Goal: Information Seeking & Learning: Learn about a topic

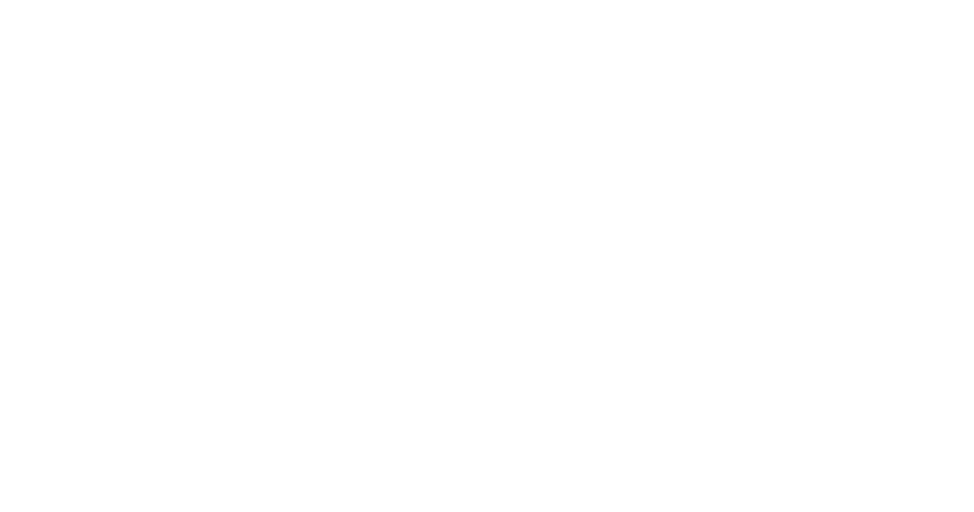
click at [98, 89] on div at bounding box center [487, 256] width 974 height 512
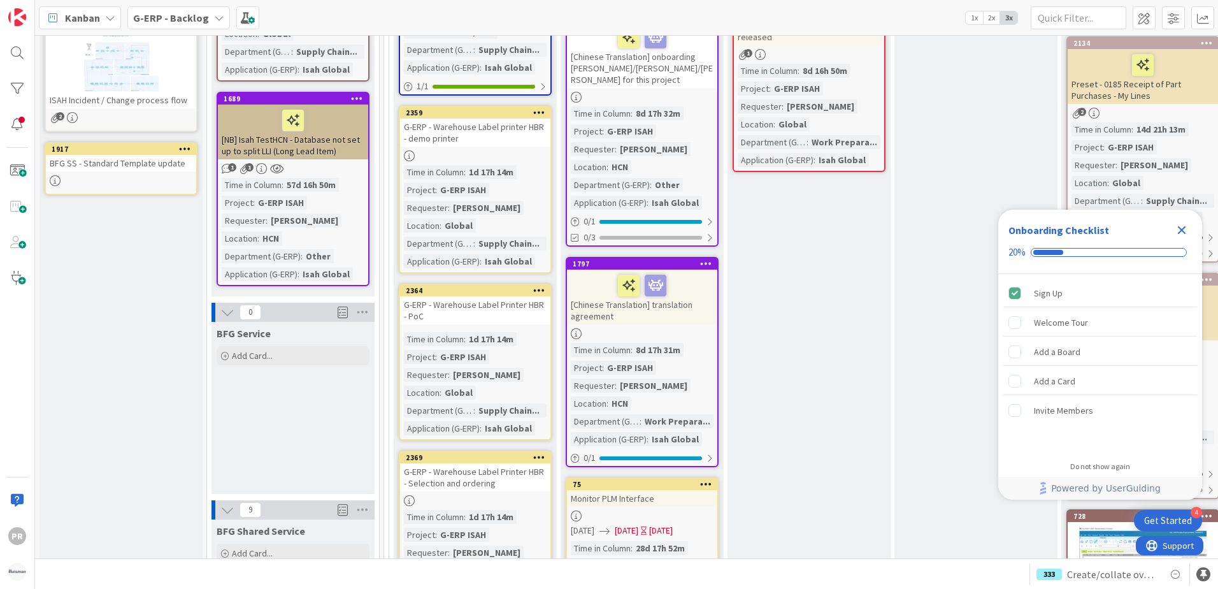
scroll to position [1211, 0]
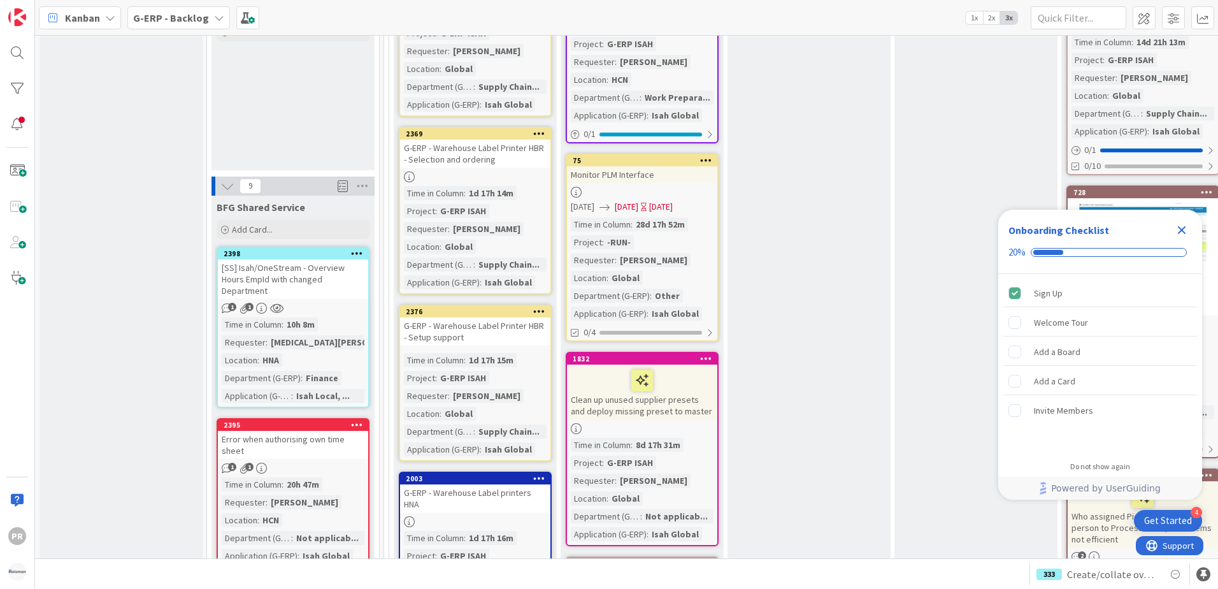
click at [973, 228] on icon "Close Checklist" at bounding box center [1182, 230] width 8 height 8
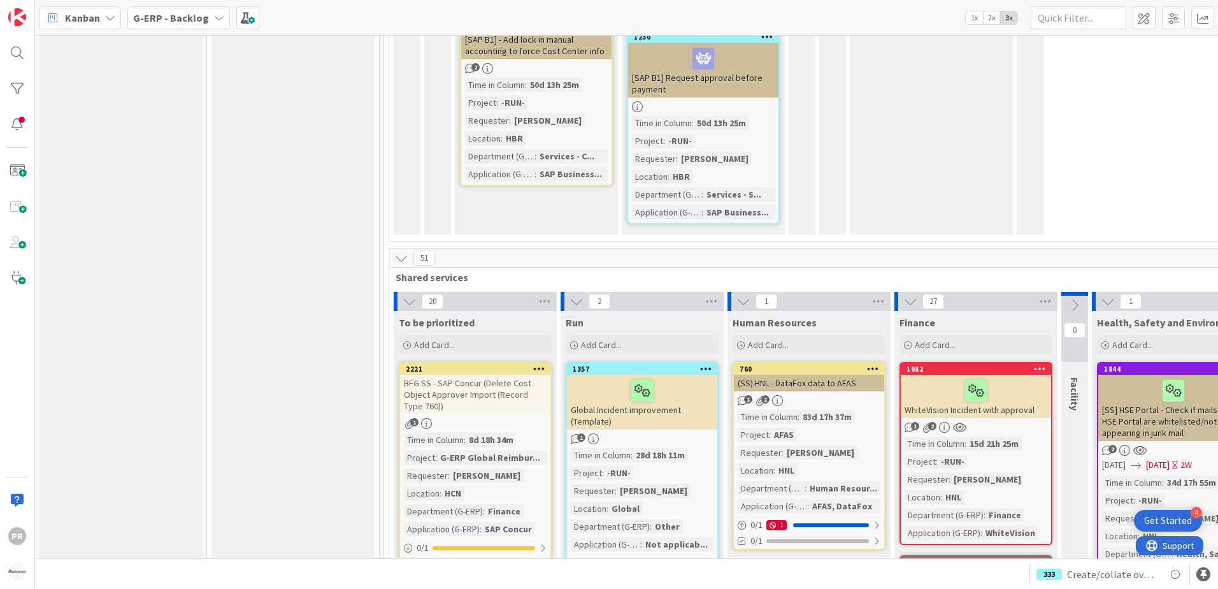
scroll to position [3186, 0]
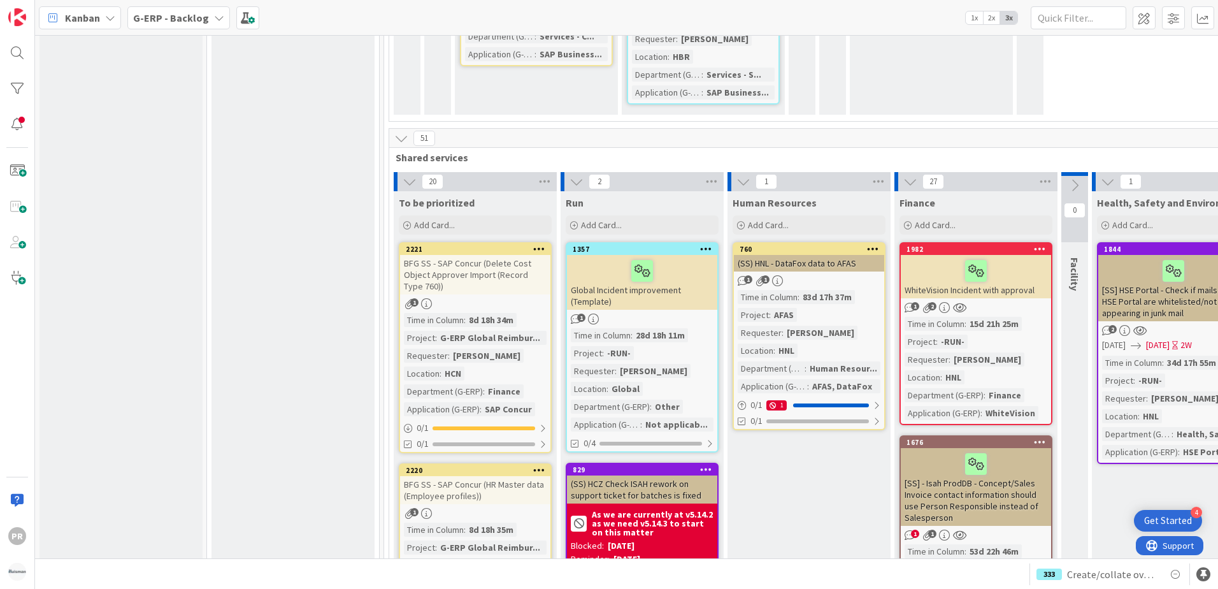
click at [184, 14] on b "G-ERP - Backlog" at bounding box center [171, 17] width 76 height 13
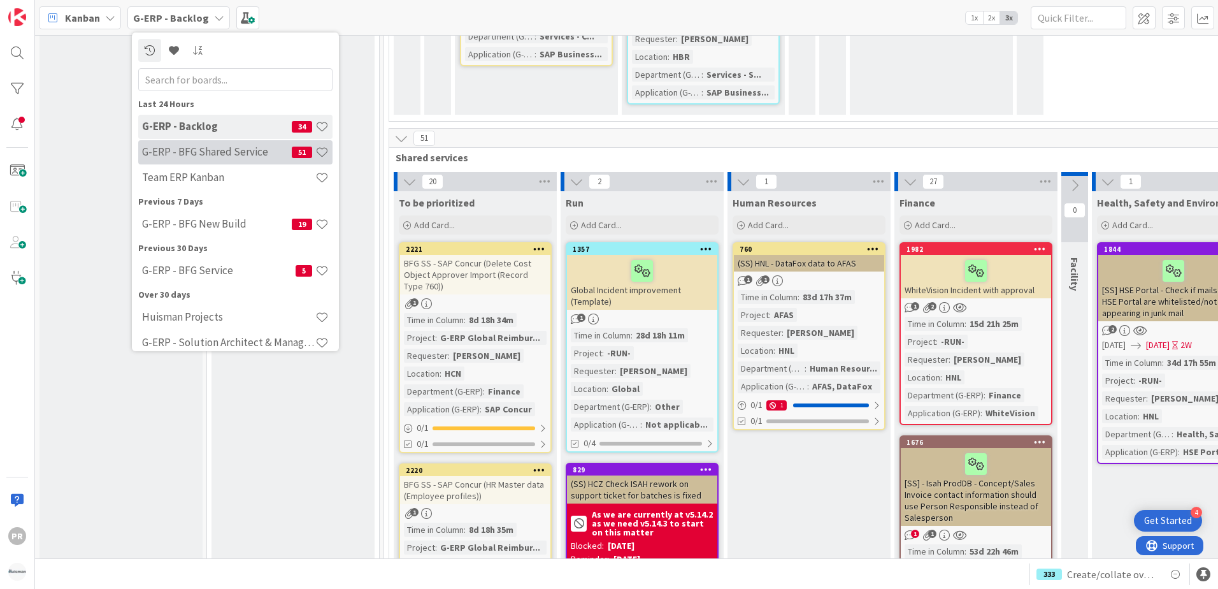
click at [245, 148] on h4 "G-ERP - BFG Shared Service" at bounding box center [217, 151] width 150 height 13
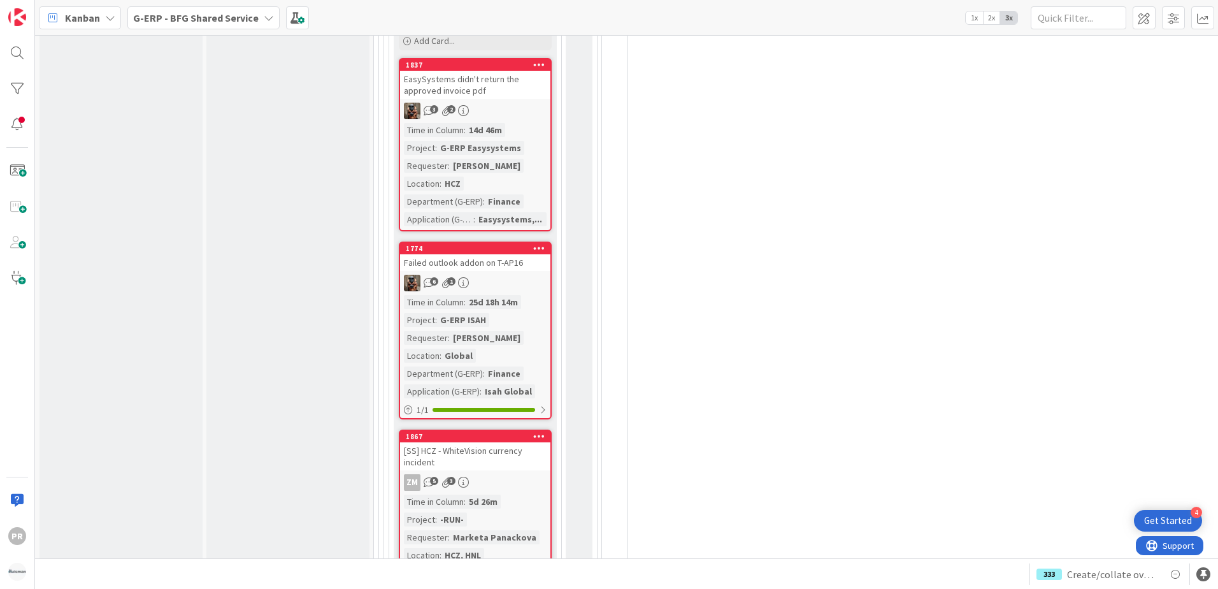
scroll to position [3505, 0]
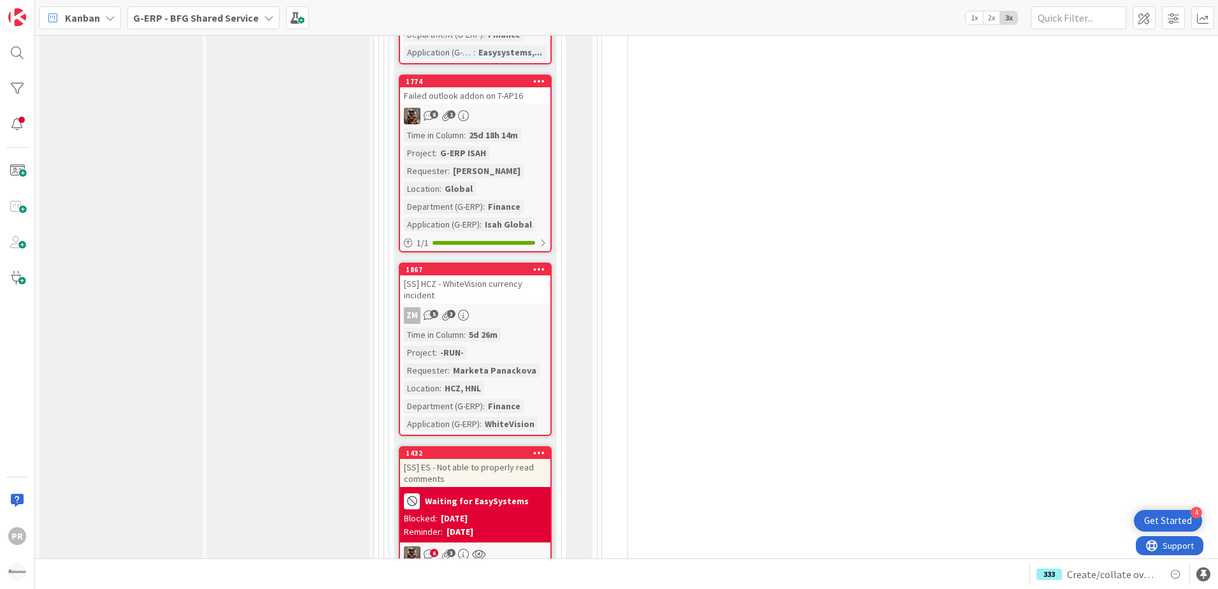
click at [496, 97] on div "Failed outlook addon on T-AP16" at bounding box center [475, 95] width 150 height 17
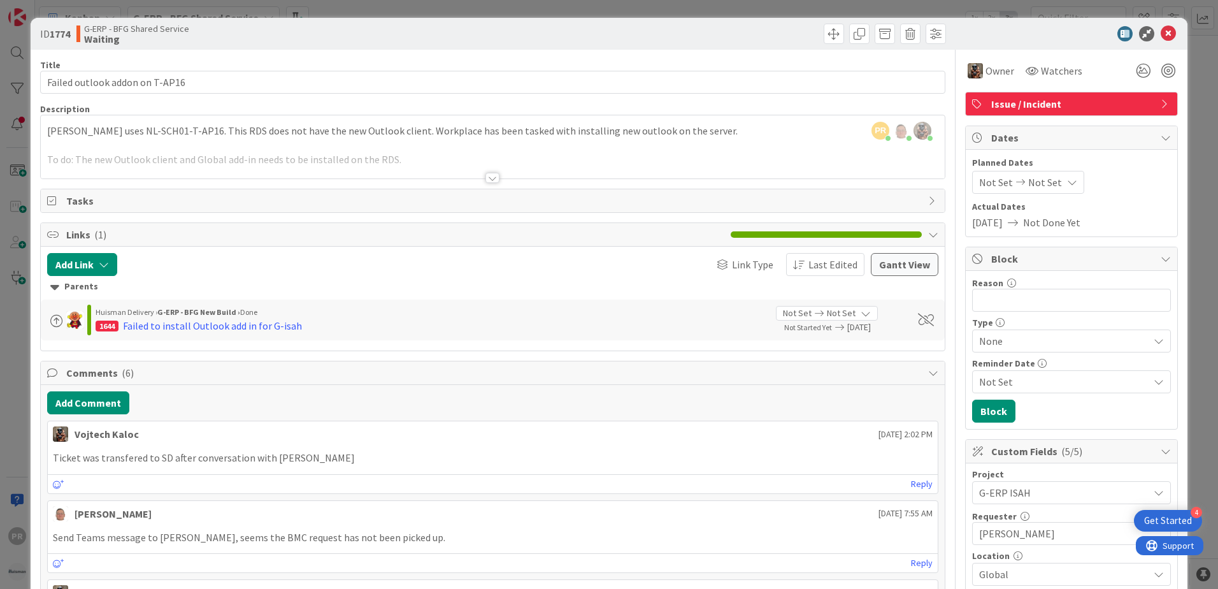
click at [486, 175] on div at bounding box center [493, 178] width 14 height 10
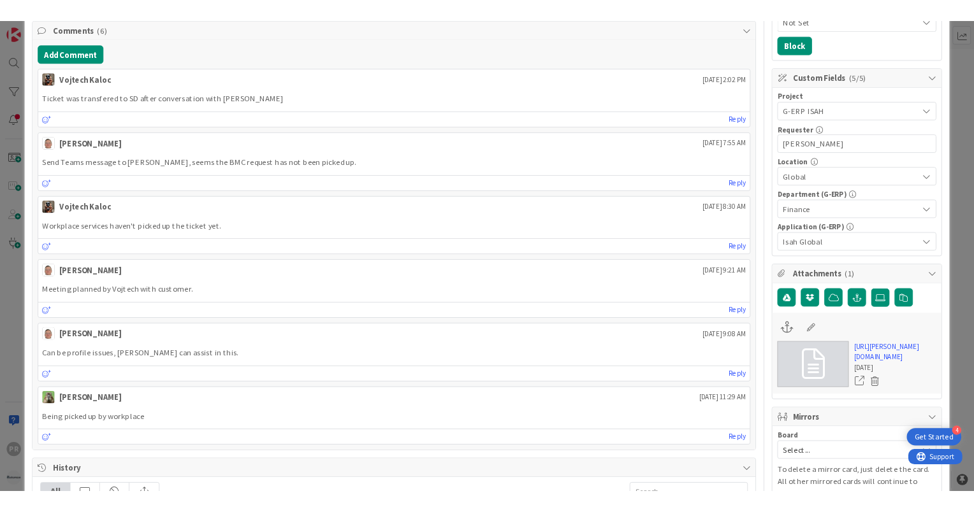
scroll to position [510, 0]
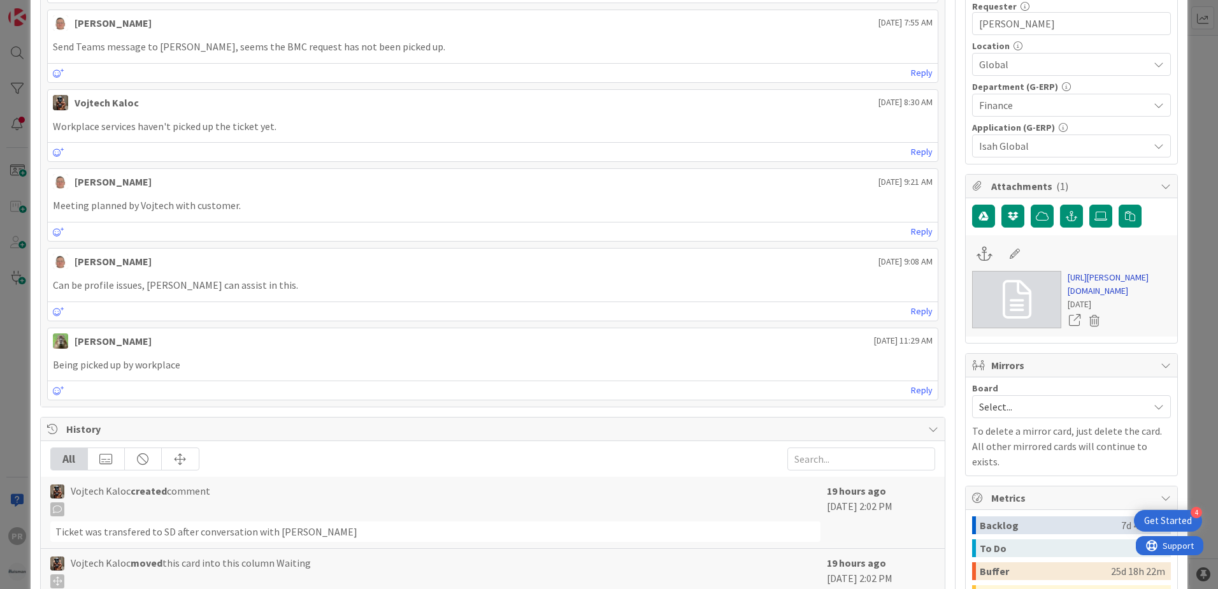
click at [973, 298] on link "https://huisman-smartit.onbmc.com/smartit/app/#/incident/AGGF4KX6HRENQATB2ADNTB…" at bounding box center [1119, 284] width 103 height 27
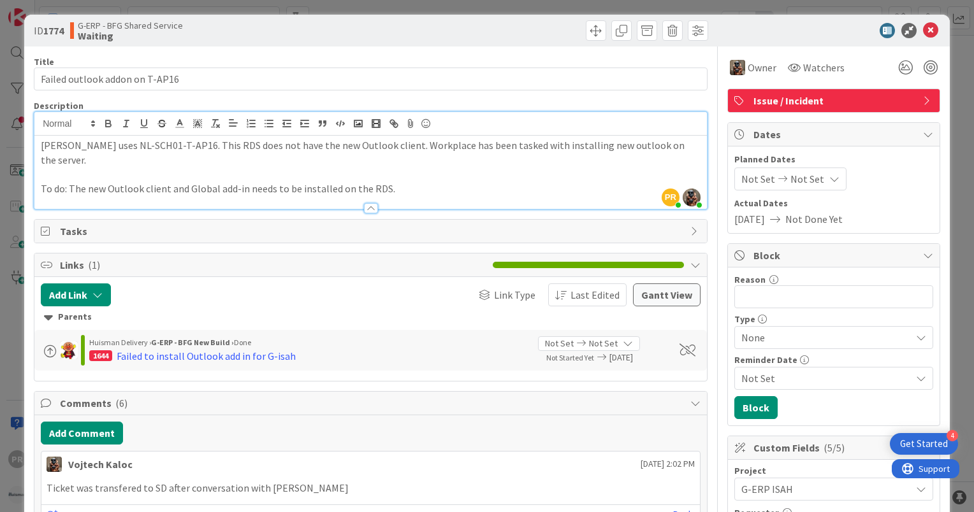
scroll to position [0, 0]
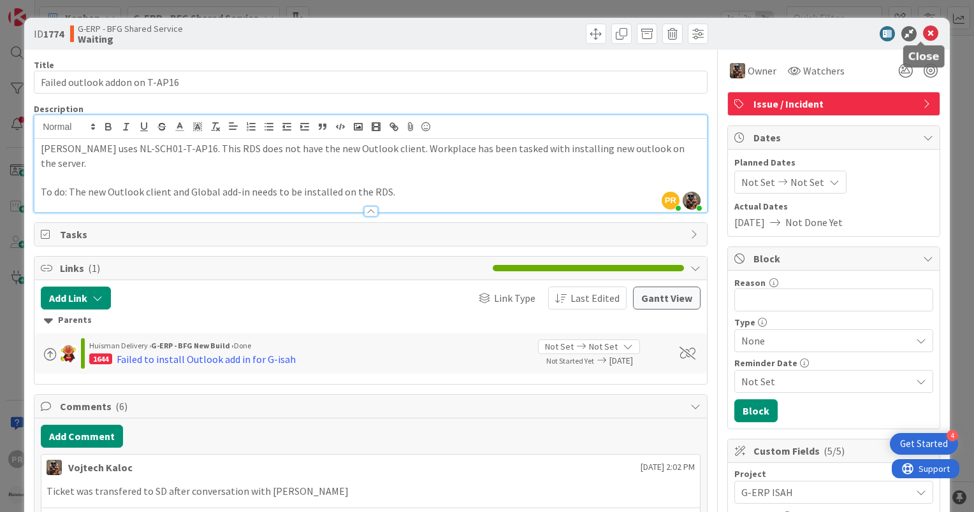
click at [923, 36] on icon at bounding box center [930, 33] width 15 height 15
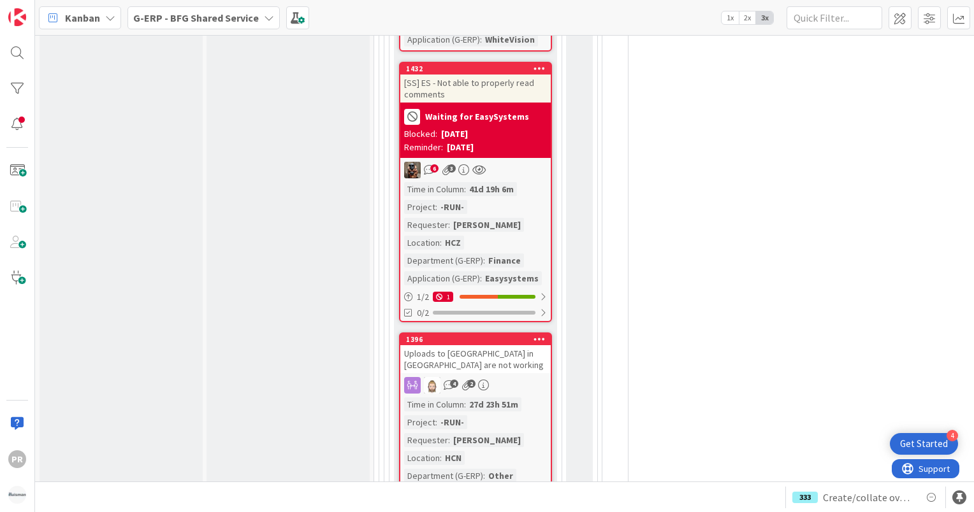
scroll to position [3887, 0]
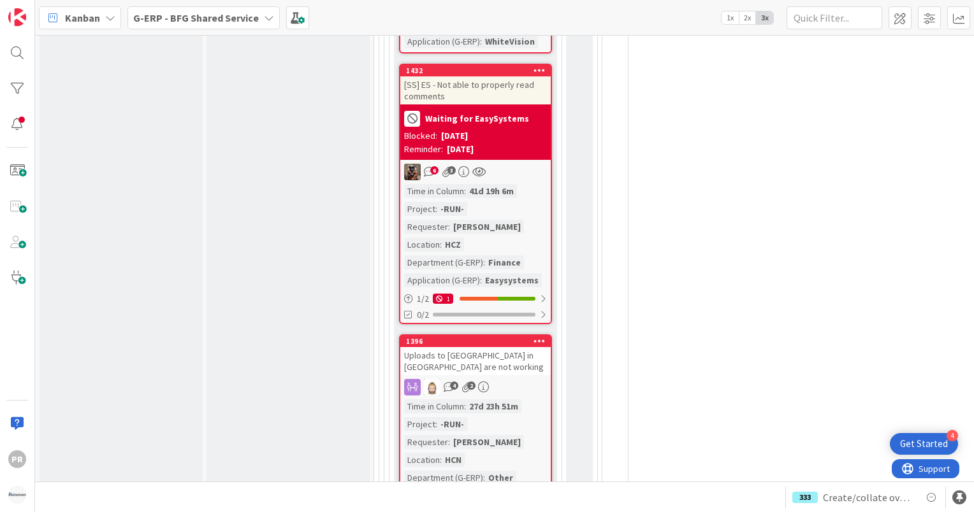
click at [489, 76] on div "[SS] ES - Not able to properly read comments" at bounding box center [475, 90] width 150 height 28
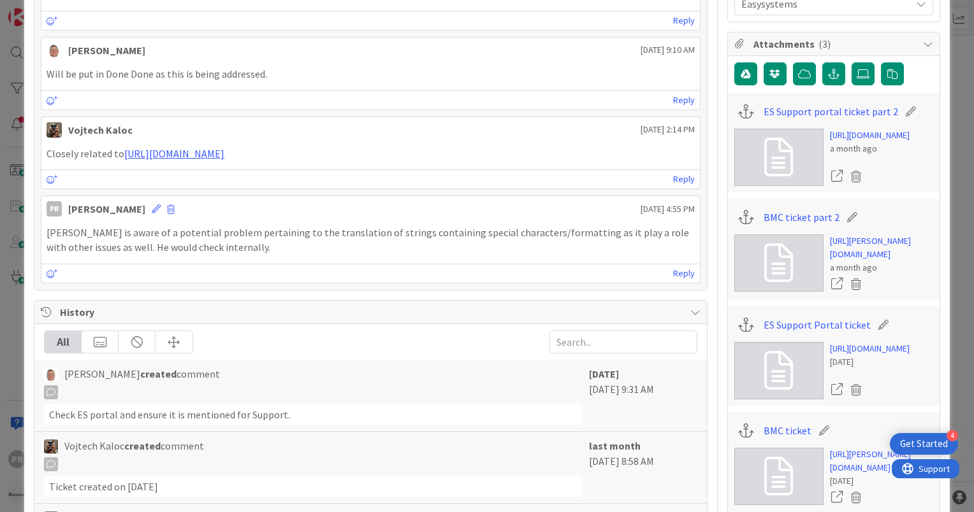
scroll to position [701, 0]
click at [858, 143] on link "https://support.easysystems.nl/workspace/0/item/96516" at bounding box center [870, 135] width 80 height 13
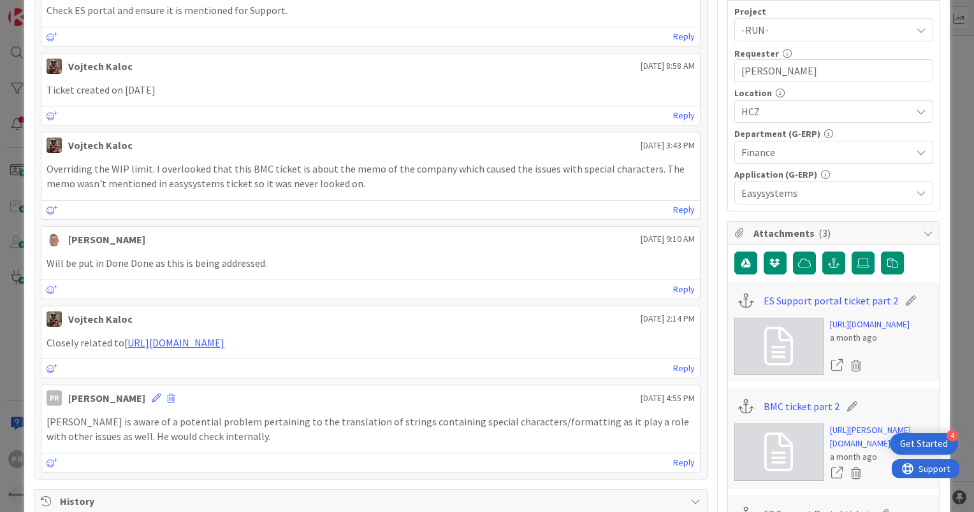
scroll to position [573, 0]
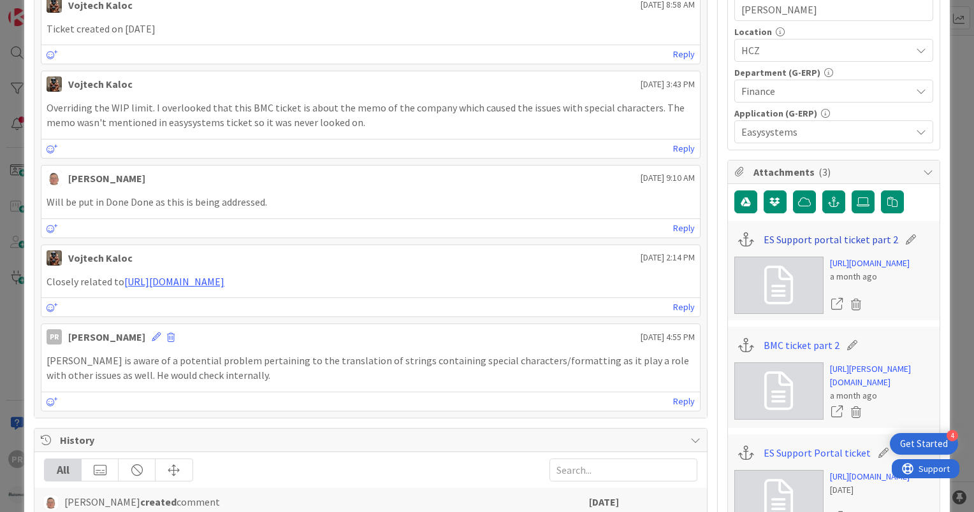
click at [837, 234] on link "ES Support portal ticket part 2" at bounding box center [830, 239] width 134 height 15
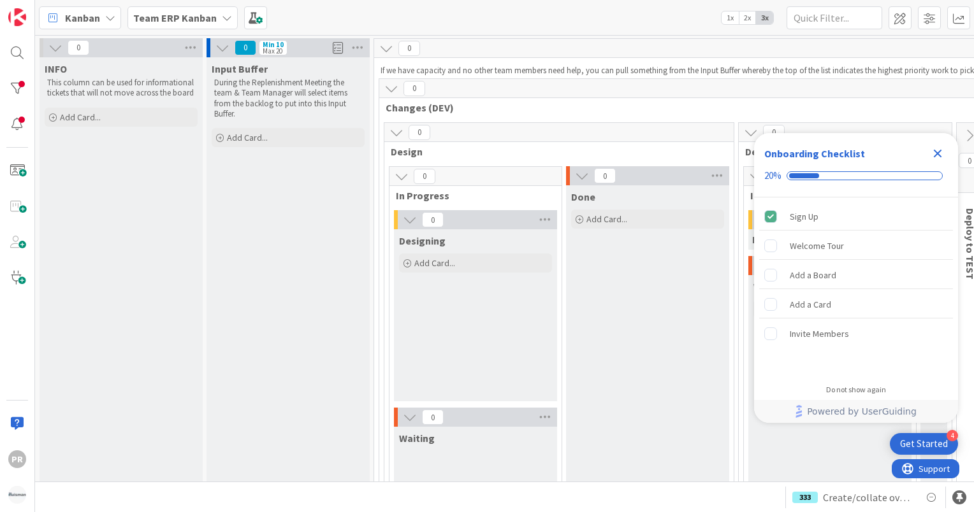
click at [933, 154] on icon "Close Checklist" at bounding box center [937, 153] width 15 height 15
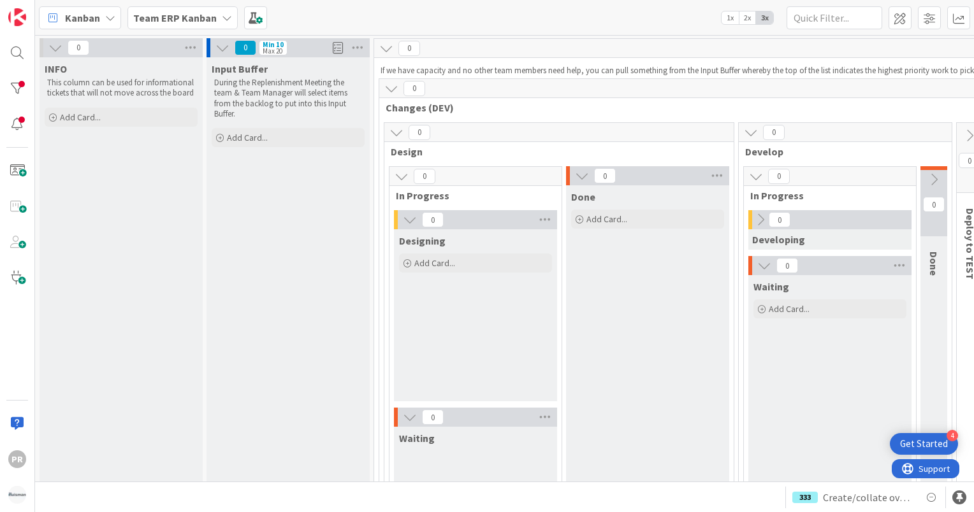
click at [183, 14] on b "Team ERP Kanban" at bounding box center [174, 17] width 83 height 13
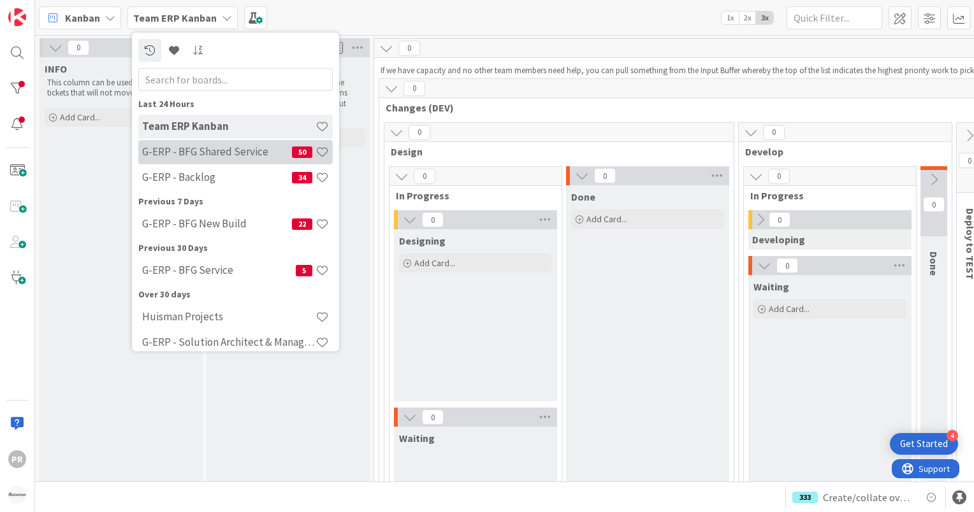
click at [212, 155] on h4 "G-ERP - BFG Shared Service" at bounding box center [217, 152] width 150 height 13
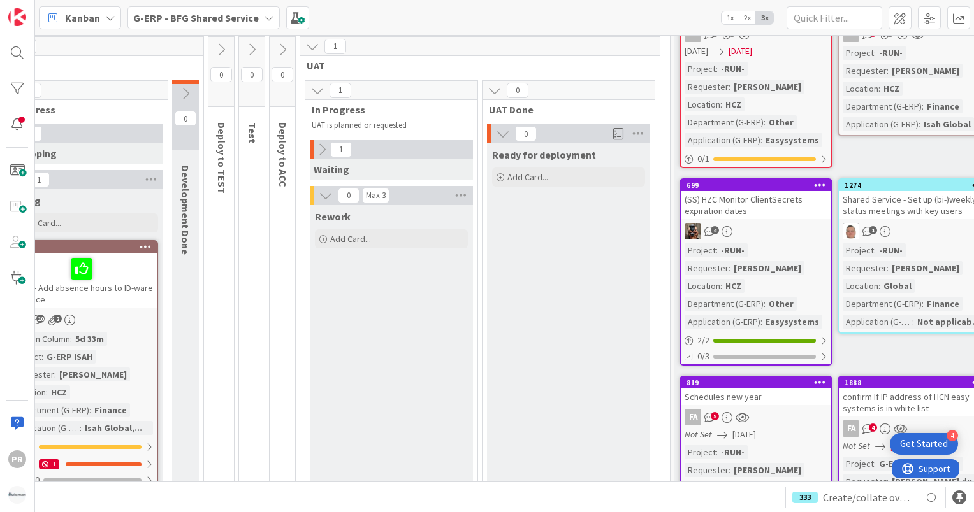
scroll to position [64, 612]
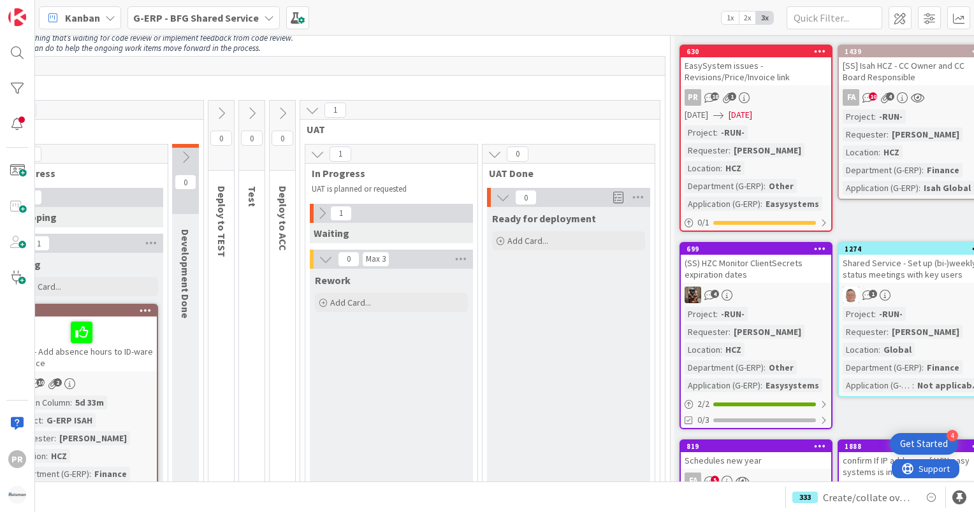
click at [315, 210] on icon at bounding box center [322, 213] width 14 height 14
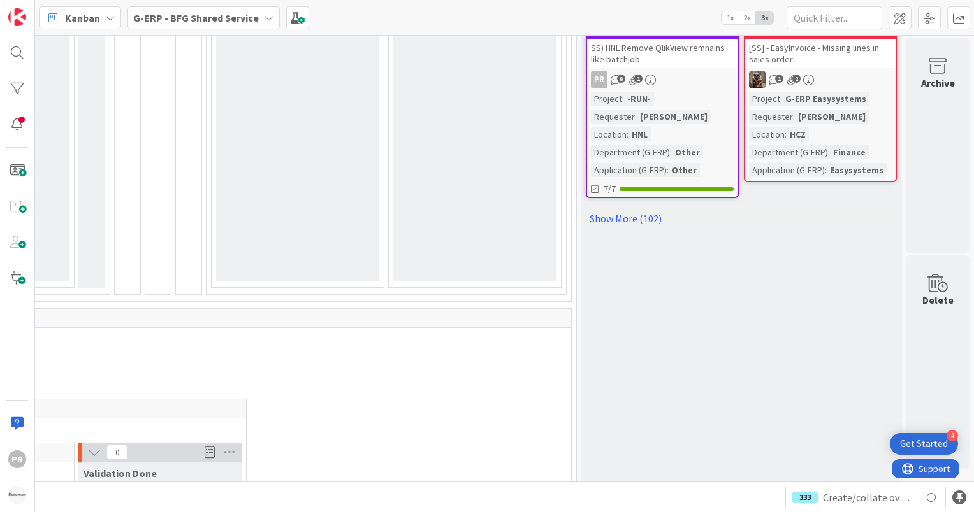
scroll to position [0, 0]
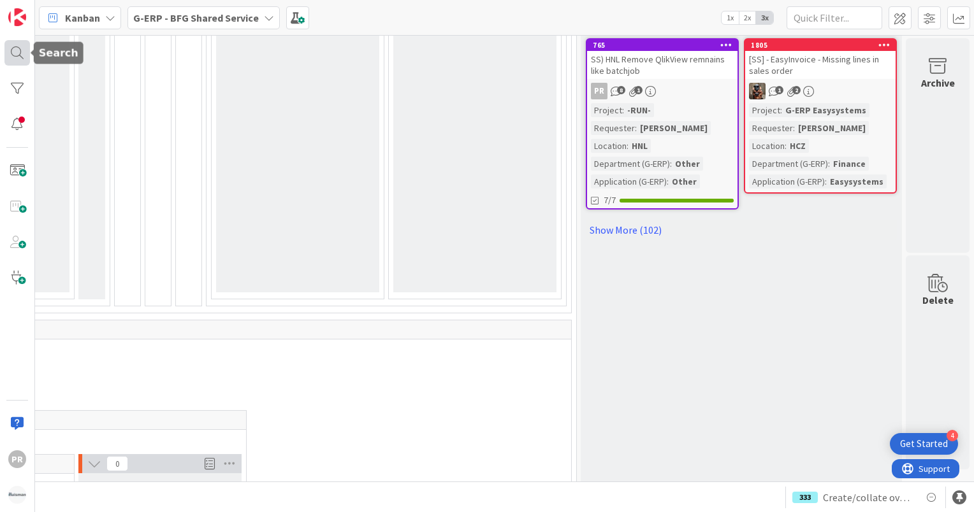
click at [28, 50] on div at bounding box center [16, 52] width 25 height 25
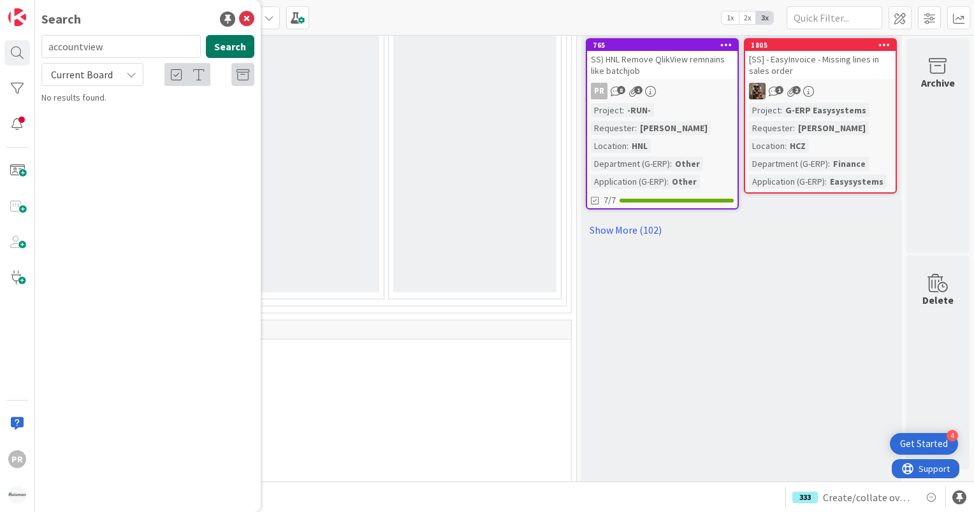
type input "accountview"
click at [232, 45] on button "Search" at bounding box center [230, 46] width 48 height 23
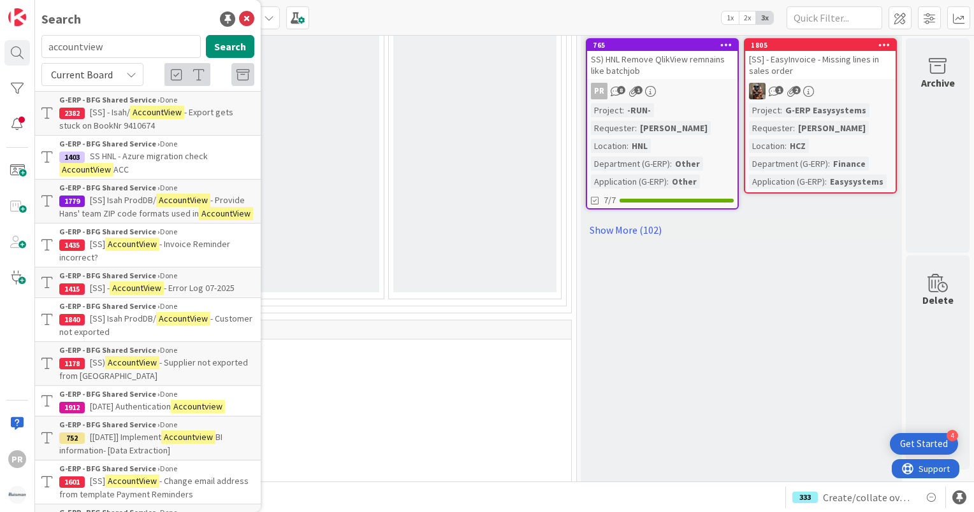
click at [188, 120] on p "[SS] - Isah/ AccountView - Export gets stuck on BookNr 9410674" at bounding box center [156, 119] width 195 height 27
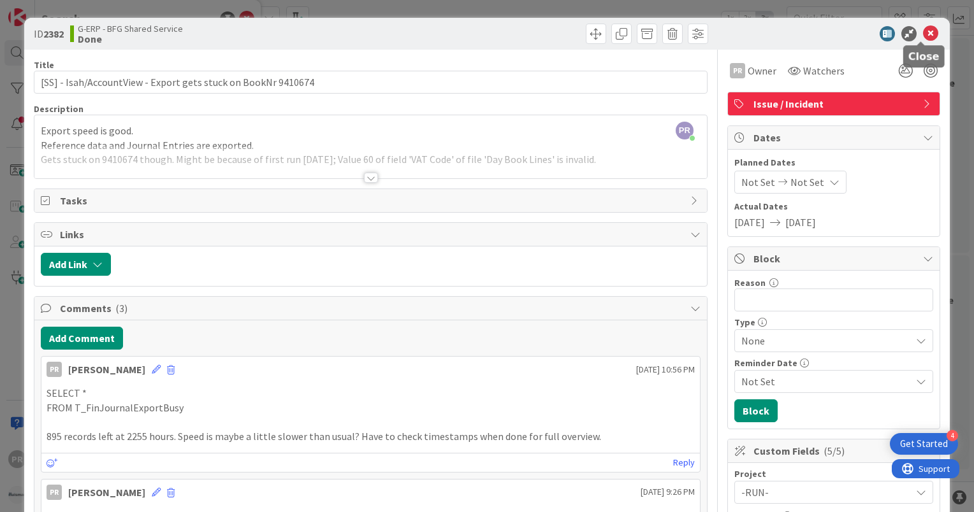
click at [925, 34] on icon at bounding box center [930, 33] width 15 height 15
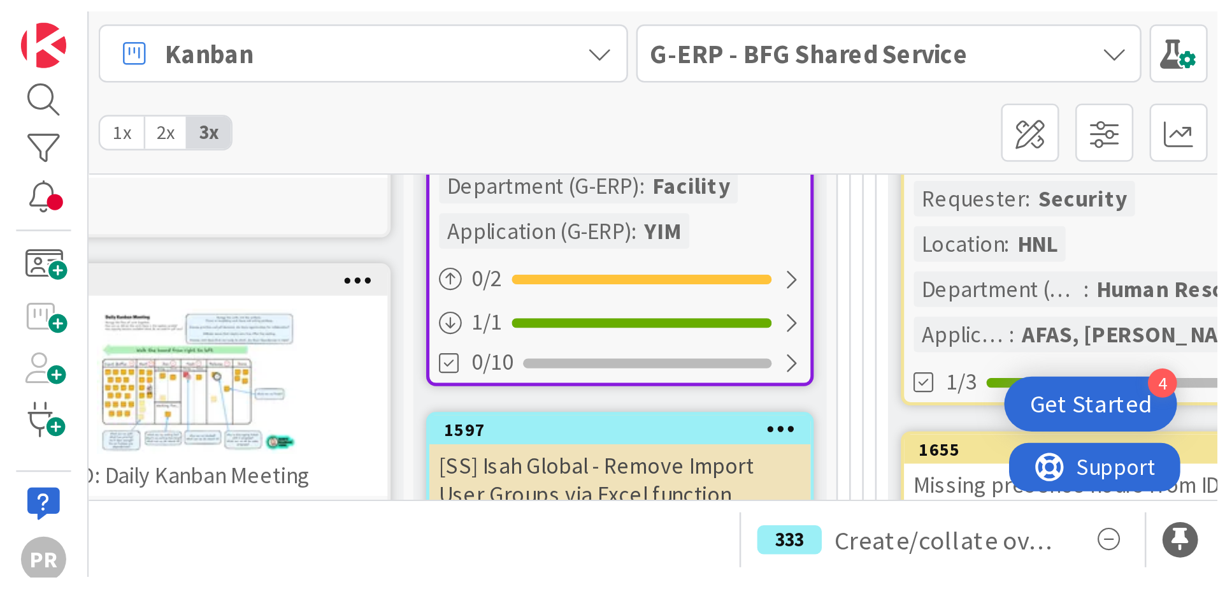
scroll to position [446, 44]
